Goal: Task Accomplishment & Management: Use online tool/utility

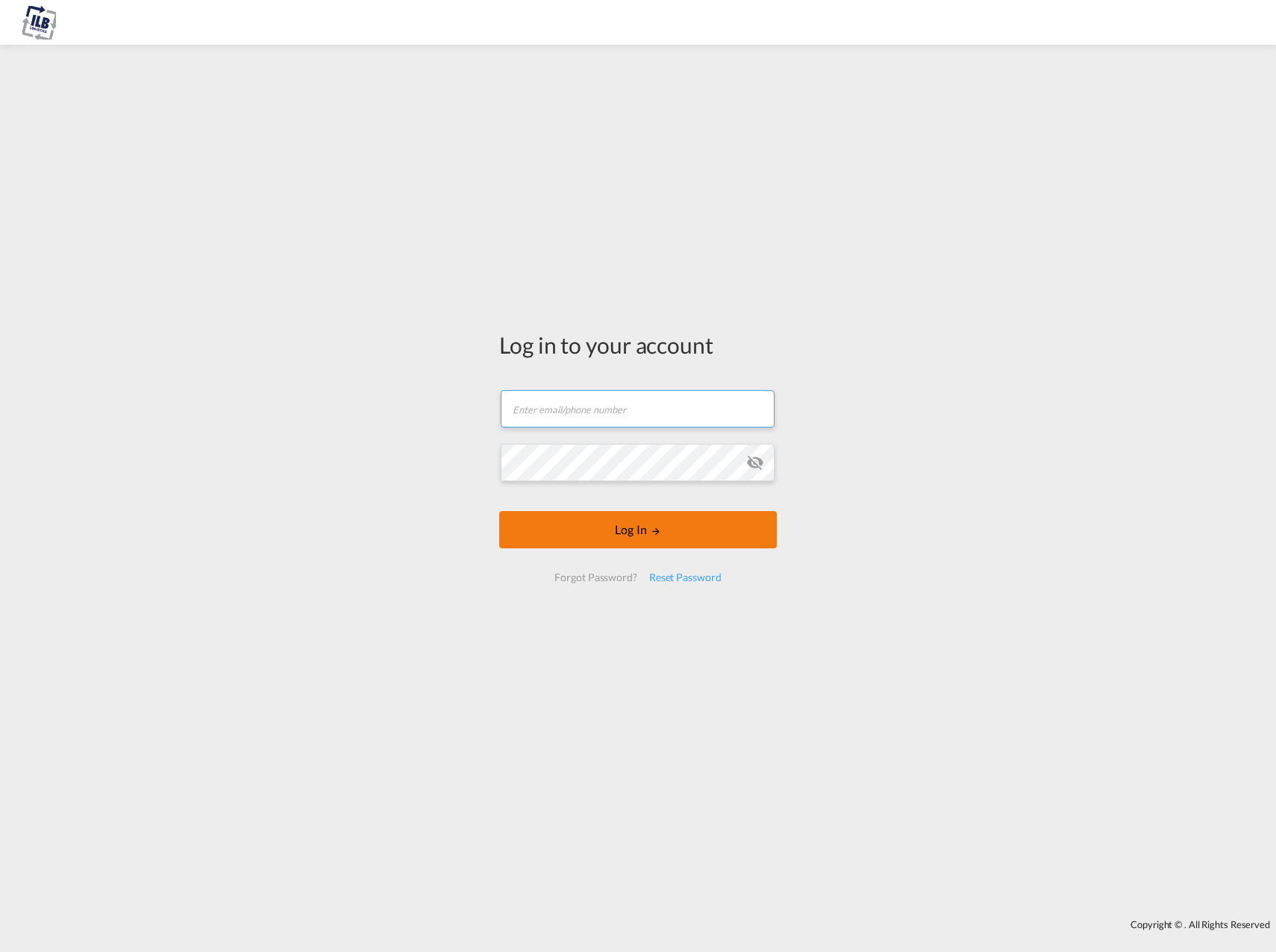
type input "[PERSON_NAME][EMAIL_ADDRESS][DOMAIN_NAME]"
click at [597, 532] on button "Log In" at bounding box center [638, 529] width 278 height 37
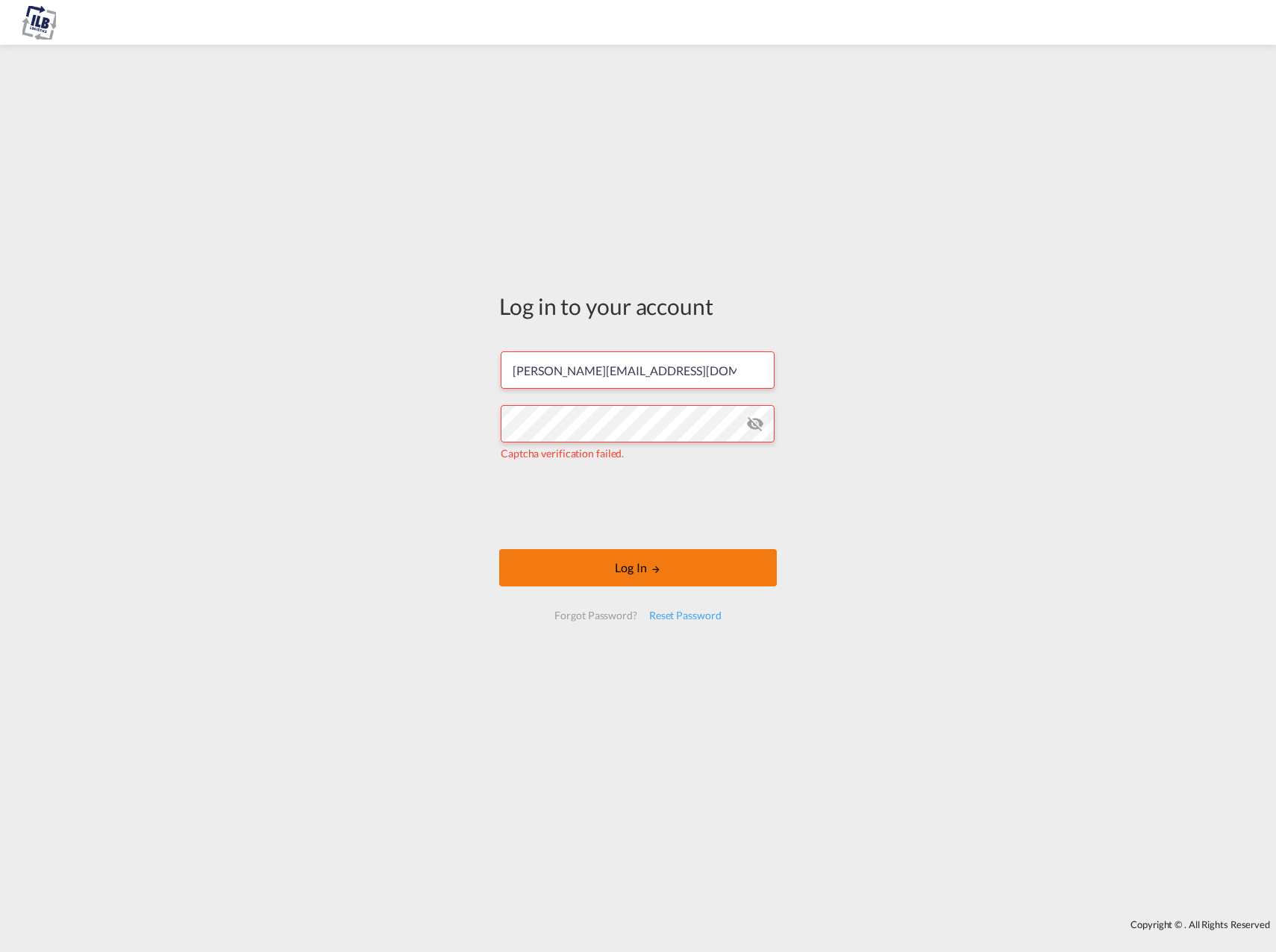
click at [615, 570] on button "Log In" at bounding box center [638, 567] width 278 height 37
